Goal: Information Seeking & Learning: Check status

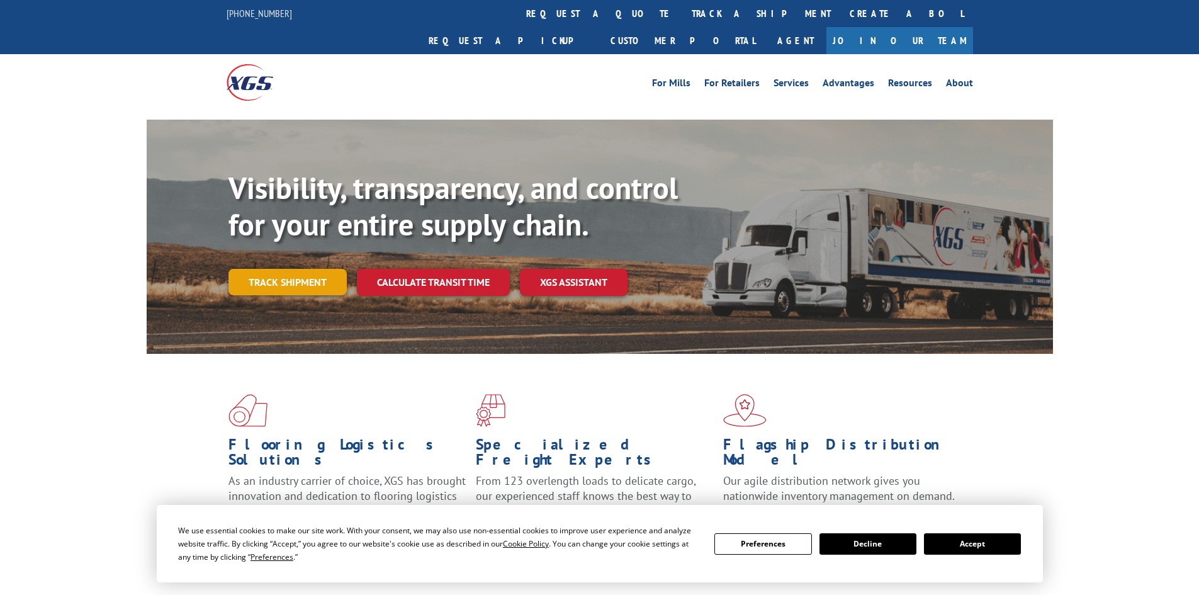
click at [337, 269] on link "Track shipment" at bounding box center [287, 282] width 118 height 26
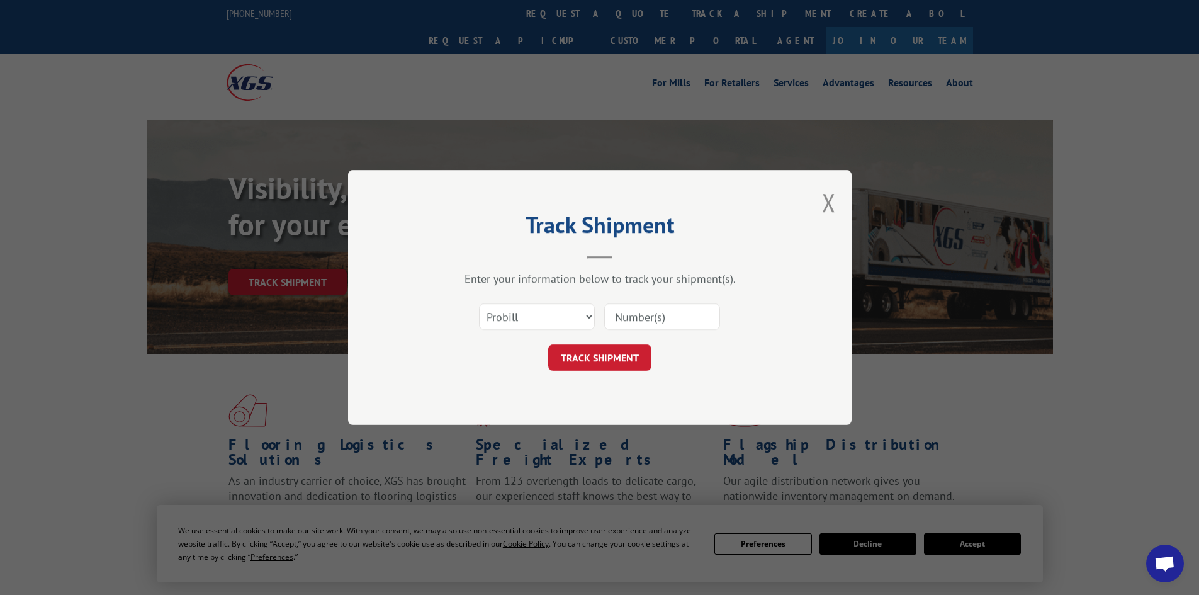
click at [666, 308] on input at bounding box center [662, 316] width 116 height 26
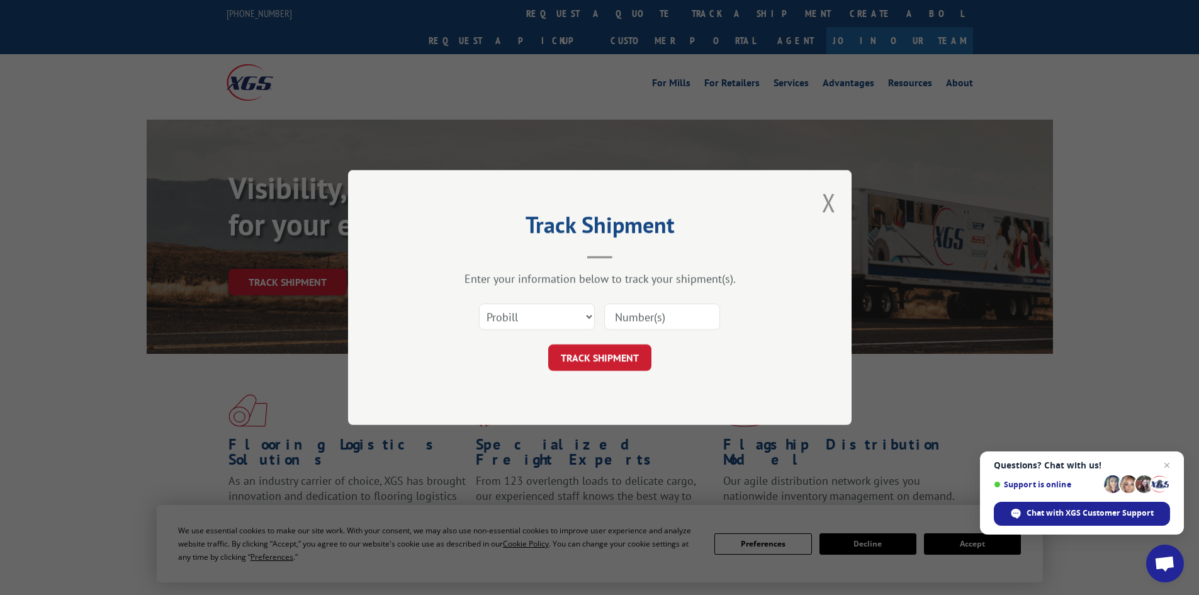
paste input "BOL# - 7034596"
drag, startPoint x: 653, startPoint y: 320, endPoint x: 620, endPoint y: 323, distance: 32.2
click at [620, 323] on input "BOL# - 7034596" at bounding box center [662, 316] width 116 height 26
type input "7034596"
click at [575, 316] on select "Select category... Probill BOL PO" at bounding box center [537, 316] width 116 height 26
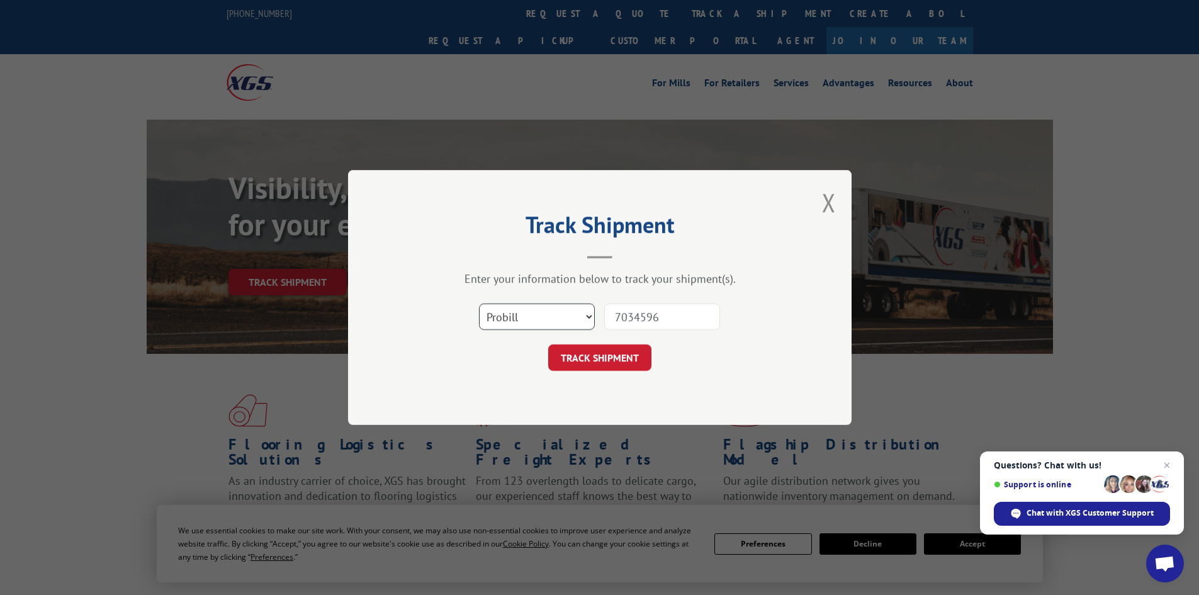
select select "bol"
click at [479, 303] on select "Select category... Probill BOL PO" at bounding box center [537, 316] width 116 height 26
click at [632, 364] on button "TRACK SHIPMENT" at bounding box center [599, 357] width 103 height 26
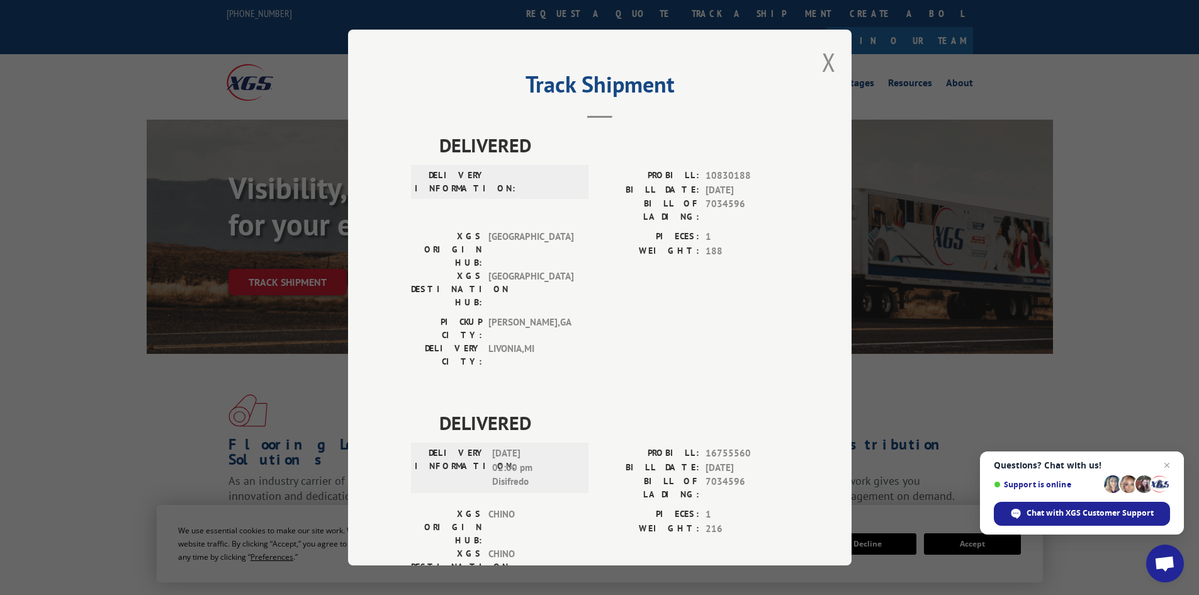
click at [814, 60] on div "Track Shipment DELIVERED DELIVERY INFORMATION: PROBILL: 10830188 BILL DATE: [DA…" at bounding box center [599, 298] width 503 height 536
click at [822, 66] on button "Close modal" at bounding box center [829, 61] width 14 height 33
